Goal: Use online tool/utility: Utilize a website feature to perform a specific function

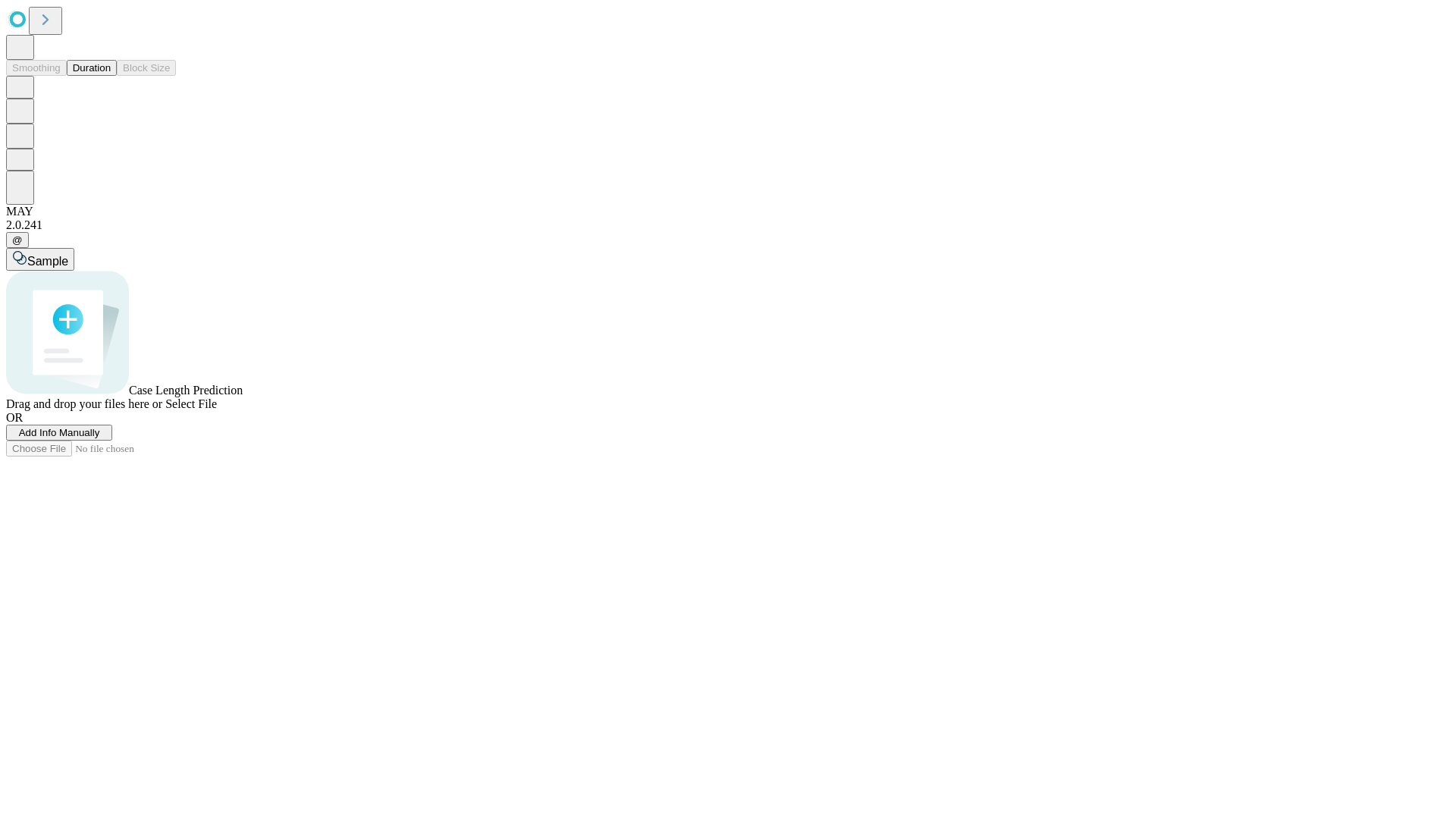
click at [111, 76] on button "Duration" at bounding box center [92, 68] width 50 height 16
click at [217, 410] on span "Select File" at bounding box center [191, 403] width 52 height 13
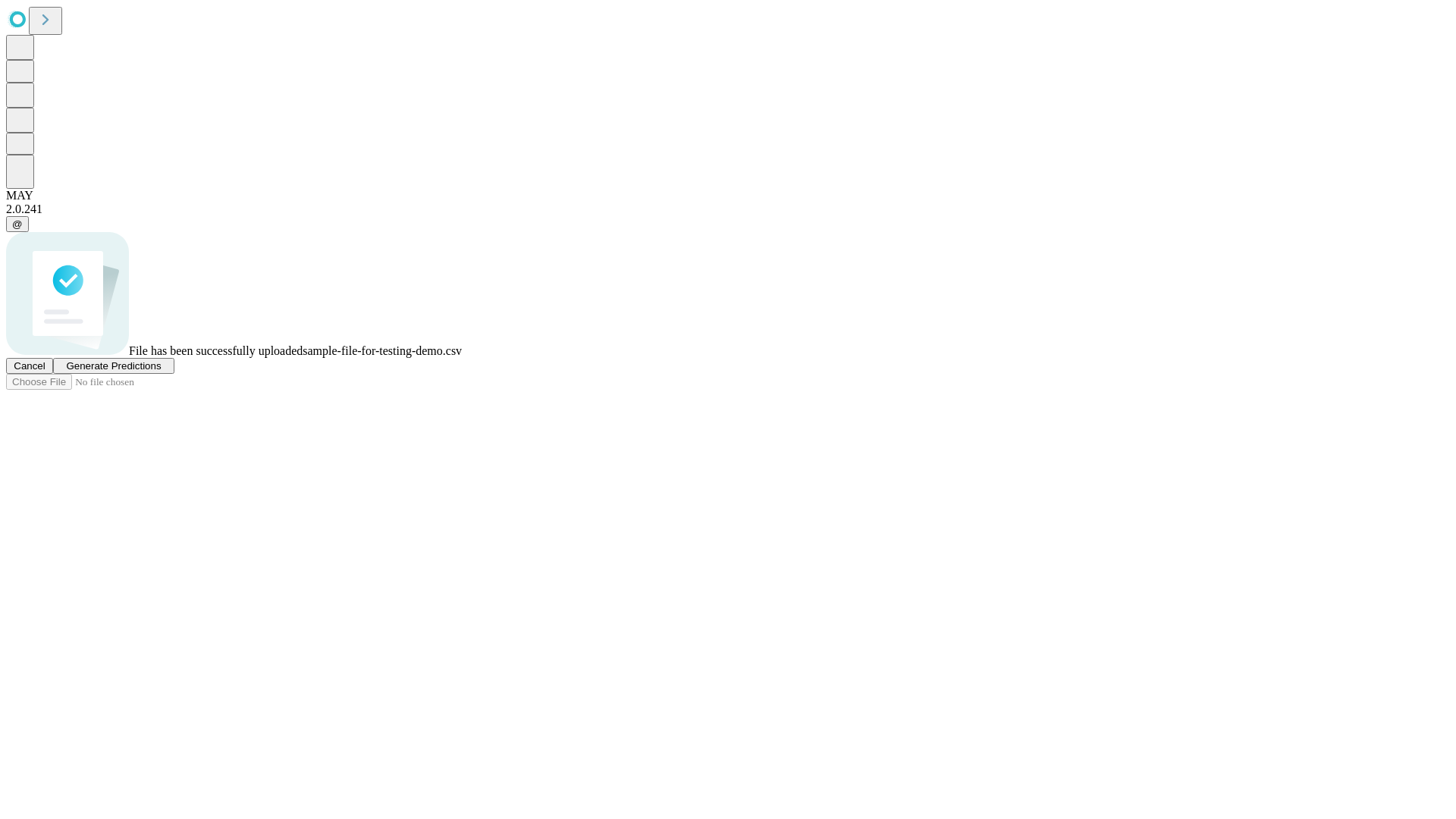
click at [161, 372] on span "Generate Predictions" at bounding box center [113, 365] width 95 height 11
